Goal: Transaction & Acquisition: Purchase product/service

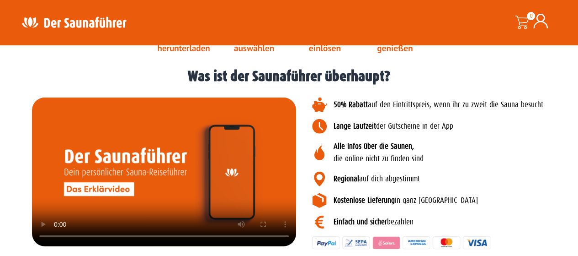
scroll to position [1293, 0]
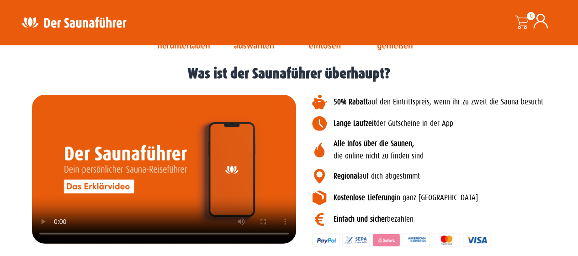
click at [536, 154] on p "Alle Infos über die Saunen, die online nicht zu finden sind" at bounding box center [454, 150] width 240 height 24
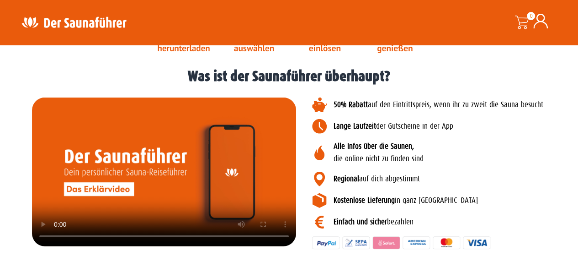
drag, startPoint x: 566, startPoint y: 132, endPoint x: 258, endPoint y: 138, distance: 308.1
click at [258, 138] on video at bounding box center [164, 171] width 264 height 149
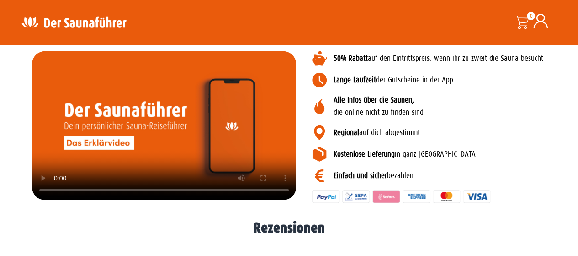
scroll to position [1340, 0]
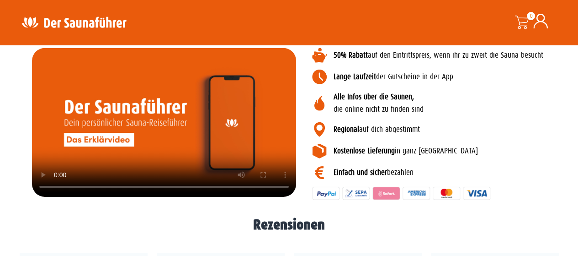
click at [245, 106] on video at bounding box center [164, 122] width 264 height 149
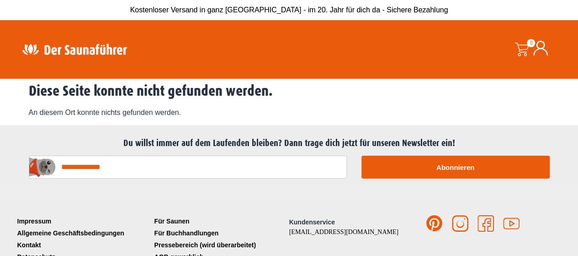
drag, startPoint x: 583, startPoint y: 93, endPoint x: 561, endPoint y: 81, distance: 25.0
click at [578, 81] on html "Kostenloser Versand in ganz [GEOGRAPHIC_DATA] - im 20. Jahr für dich da - Siche…" at bounding box center [289, 151] width 578 height 303
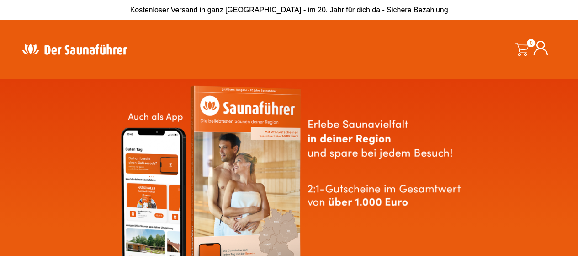
click at [546, 41] on icon at bounding box center [540, 48] width 15 height 15
click at [540, 44] on icon at bounding box center [540, 48] width 15 height 15
click at [524, 42] on div "0 0,00 €" at bounding box center [479, 49] width 161 height 45
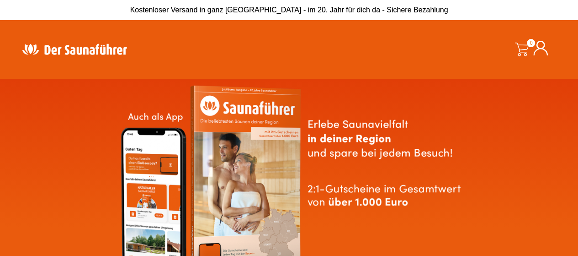
click at [524, 42] on div "0 0,00 €" at bounding box center [479, 49] width 161 height 45
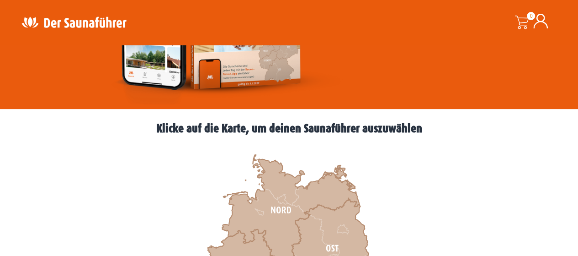
scroll to position [209, 0]
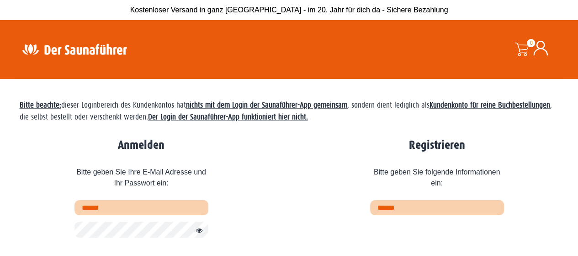
click at [165, 207] on input "text" at bounding box center [142, 207] width 134 height 15
type input "**********"
click at [201, 229] on button "Passwort anzeigen" at bounding box center [197, 230] width 12 height 11
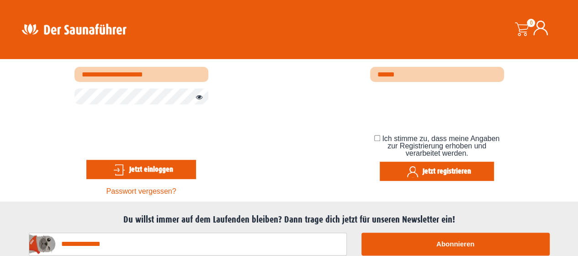
scroll to position [144, 0]
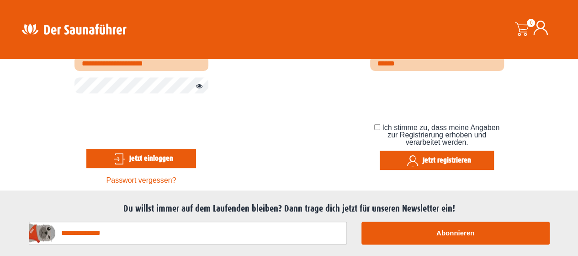
click at [154, 160] on button "Jetzt einloggen" at bounding box center [141, 158] width 110 height 19
click at [200, 87] on button "Passwort anzeigen" at bounding box center [197, 86] width 12 height 11
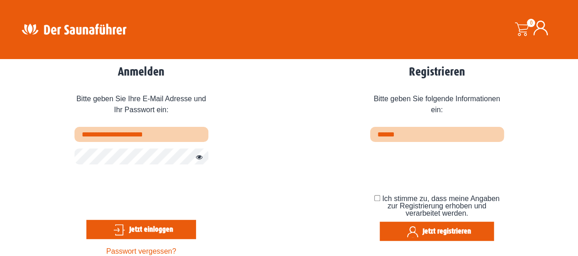
scroll to position [74, 0]
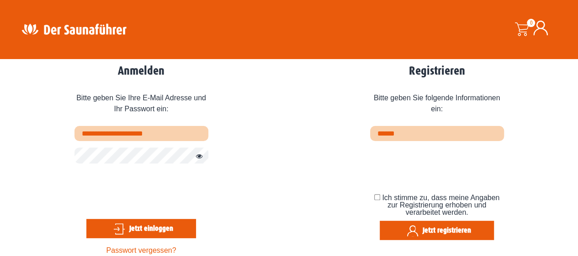
click at [428, 138] on input "email" at bounding box center [437, 133] width 134 height 15
type input "**********"
click at [447, 232] on button "Jetzt registrieren" at bounding box center [437, 229] width 114 height 19
click at [403, 196] on span "Ich stimme zu, dass meine Angaben zur Registrierung erhoben und verarbeitet wer…" at bounding box center [440, 204] width 117 height 22
click at [434, 224] on button "Jetzt registrieren" at bounding box center [437, 229] width 114 height 19
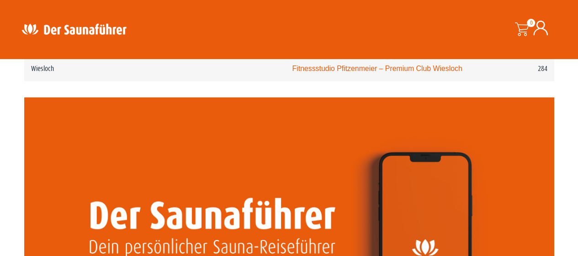
scroll to position [2273, 0]
